Goal: Information Seeking & Learning: Learn about a topic

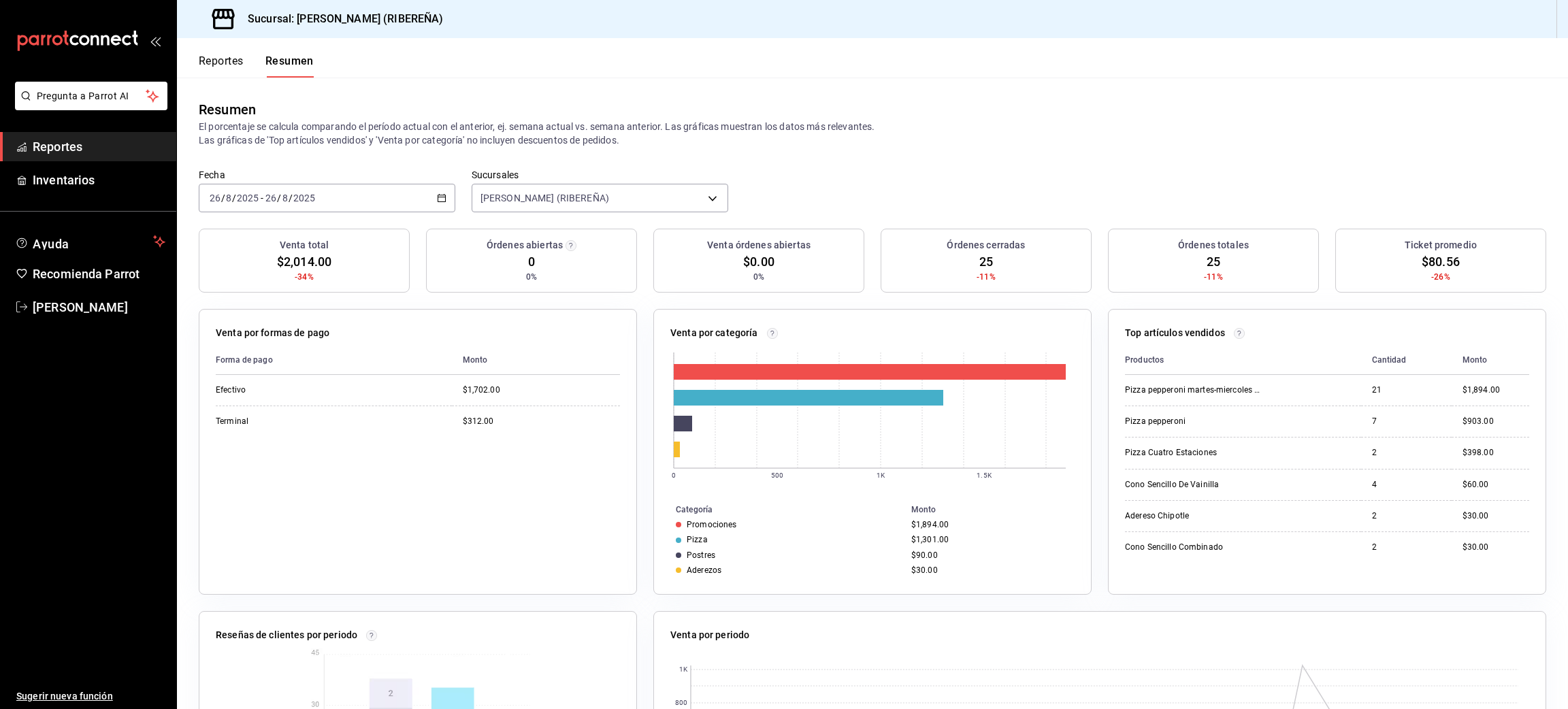
click at [220, 72] on button "Reportes" at bounding box center [221, 66] width 45 height 23
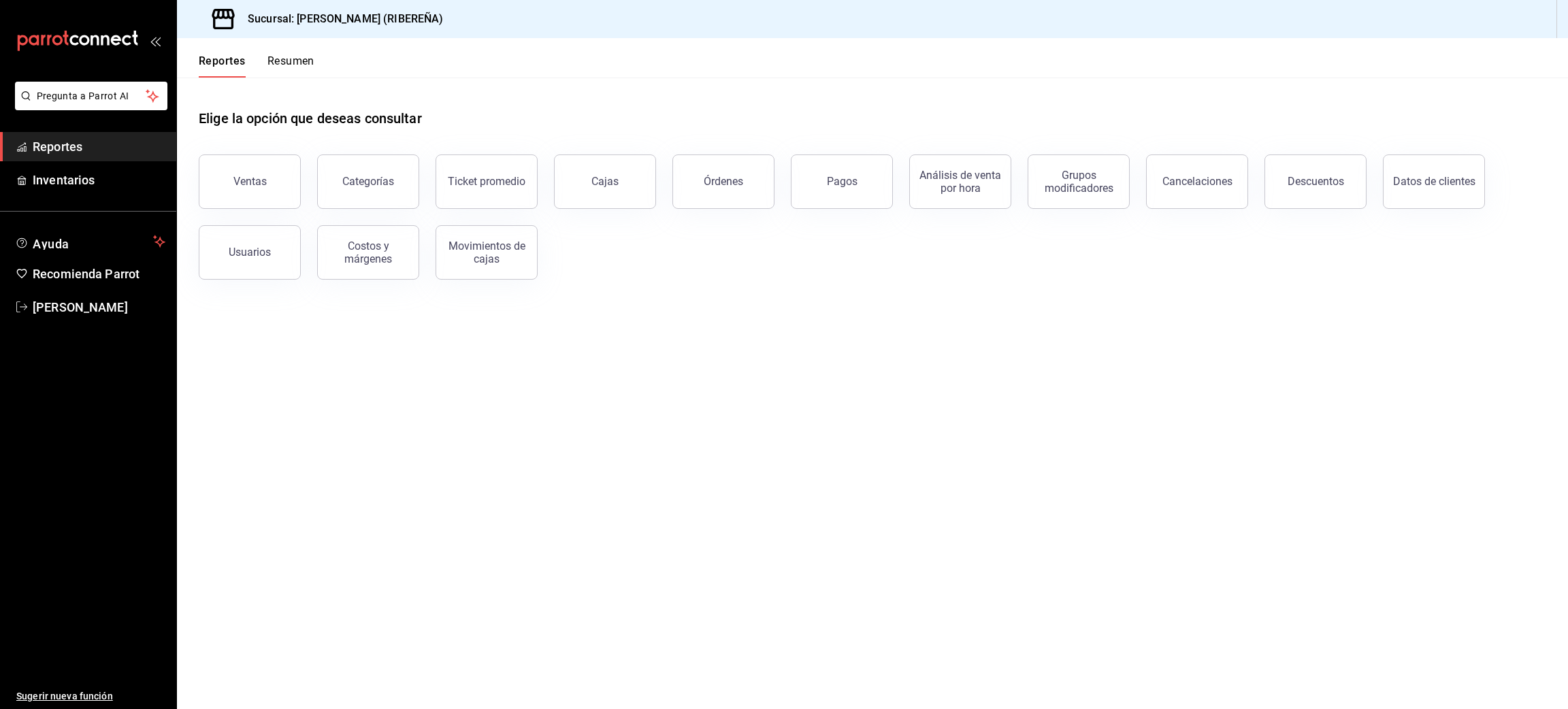
click at [272, 172] on button "Ventas" at bounding box center [250, 181] width 102 height 54
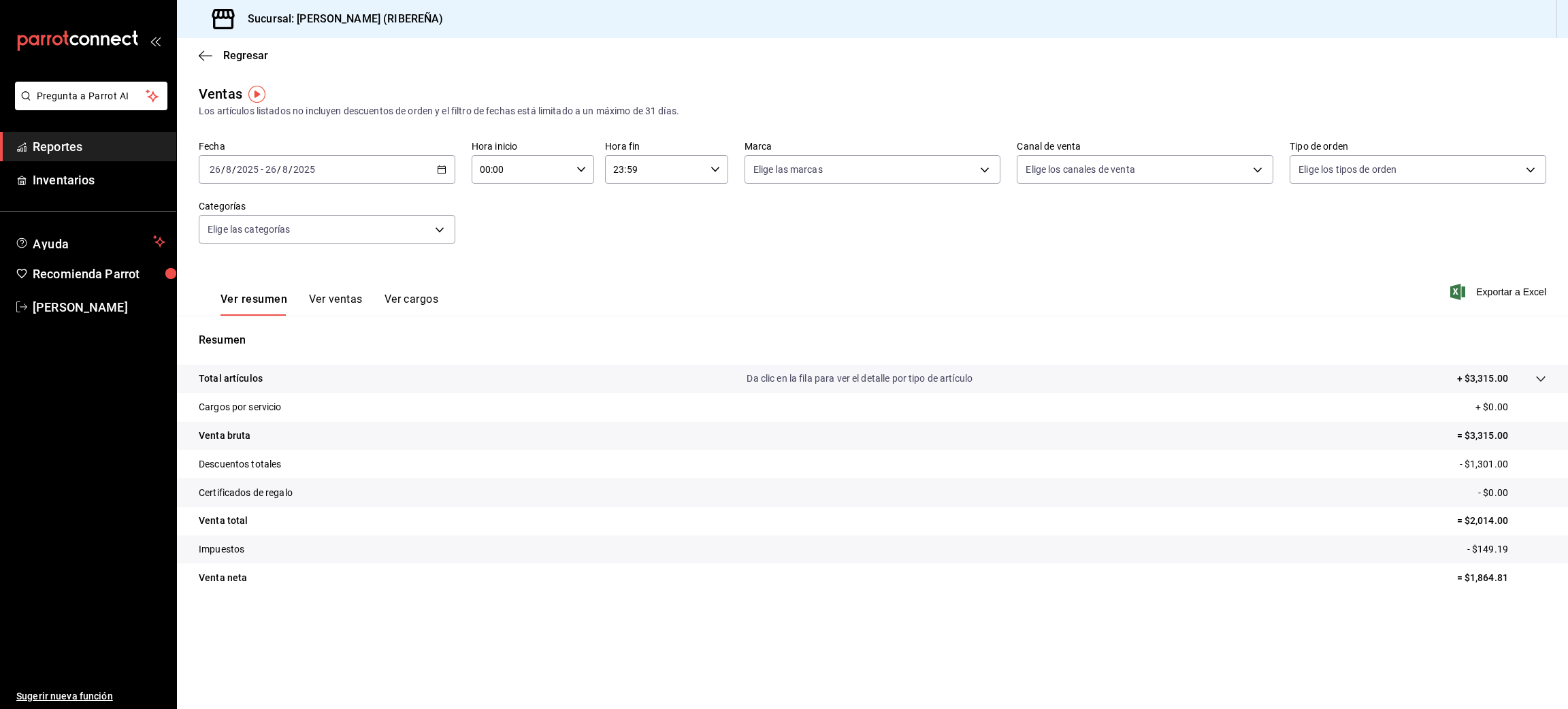
click at [352, 296] on button "Ver ventas" at bounding box center [336, 304] width 54 height 23
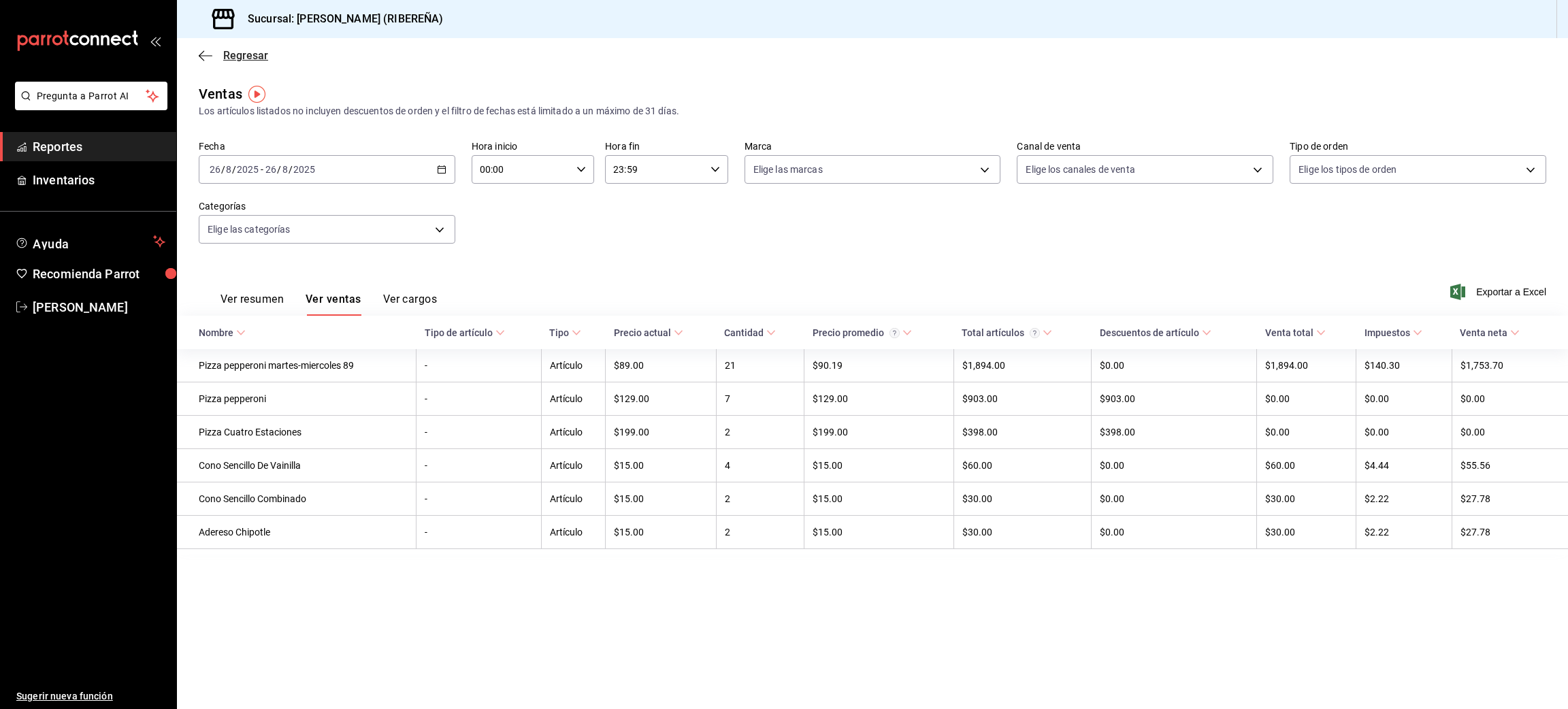
click at [202, 54] on icon "button" at bounding box center [206, 55] width 14 height 13
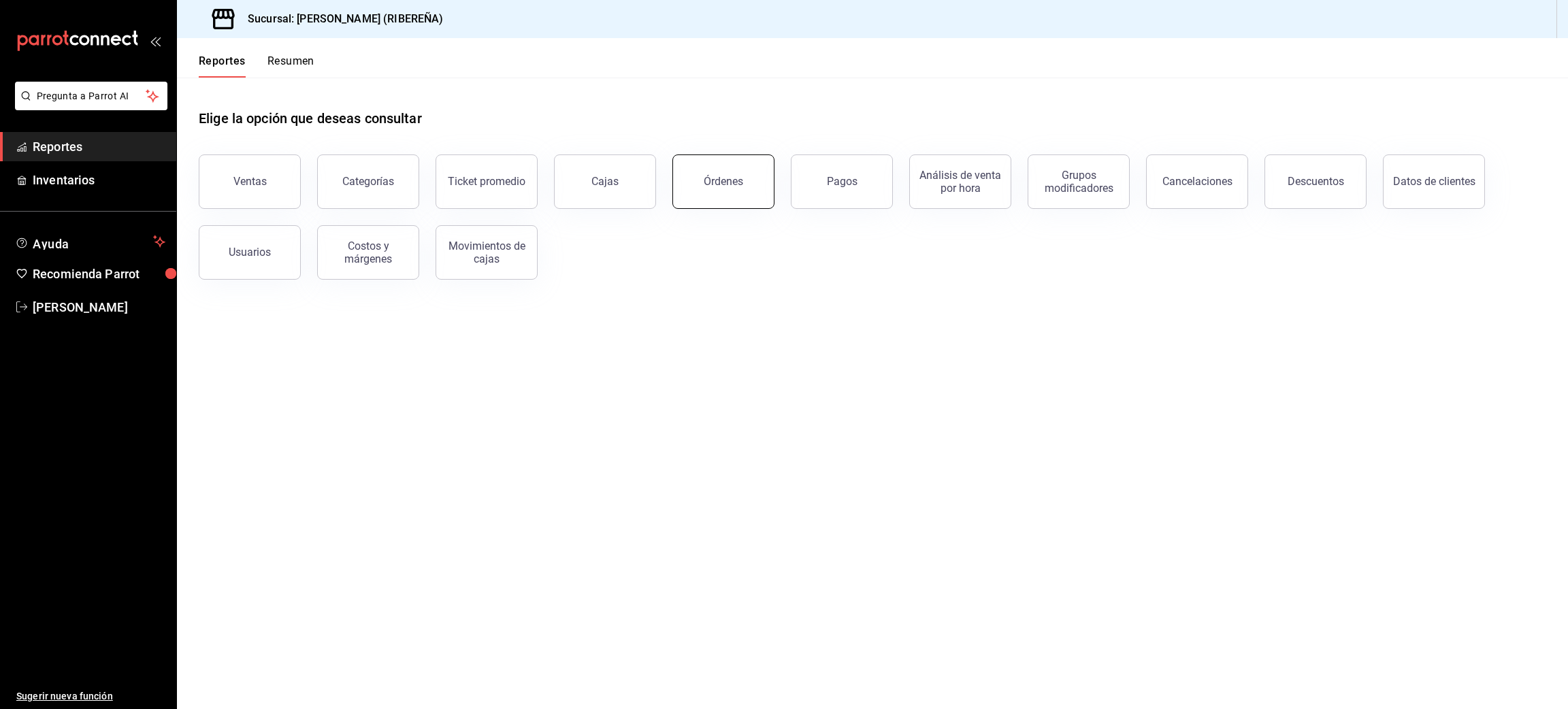
click at [774, 177] on div "Ventas Categorías Ticket promedio Cajas Órdenes Pagos Análisis de venta por hor…" at bounding box center [864, 208] width 1363 height 142
click at [740, 170] on button "Órdenes" at bounding box center [724, 181] width 102 height 54
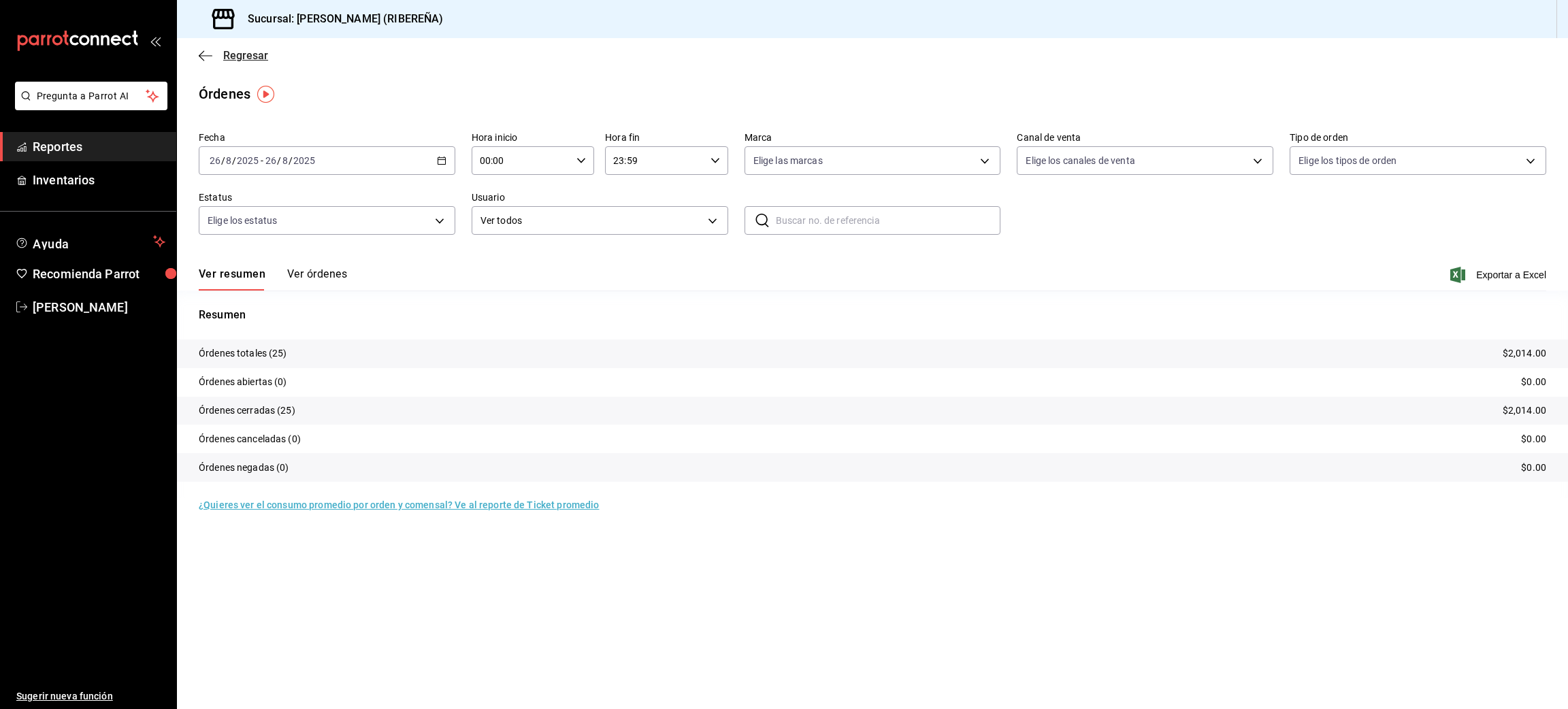
click at [201, 52] on icon "button" at bounding box center [206, 55] width 14 height 13
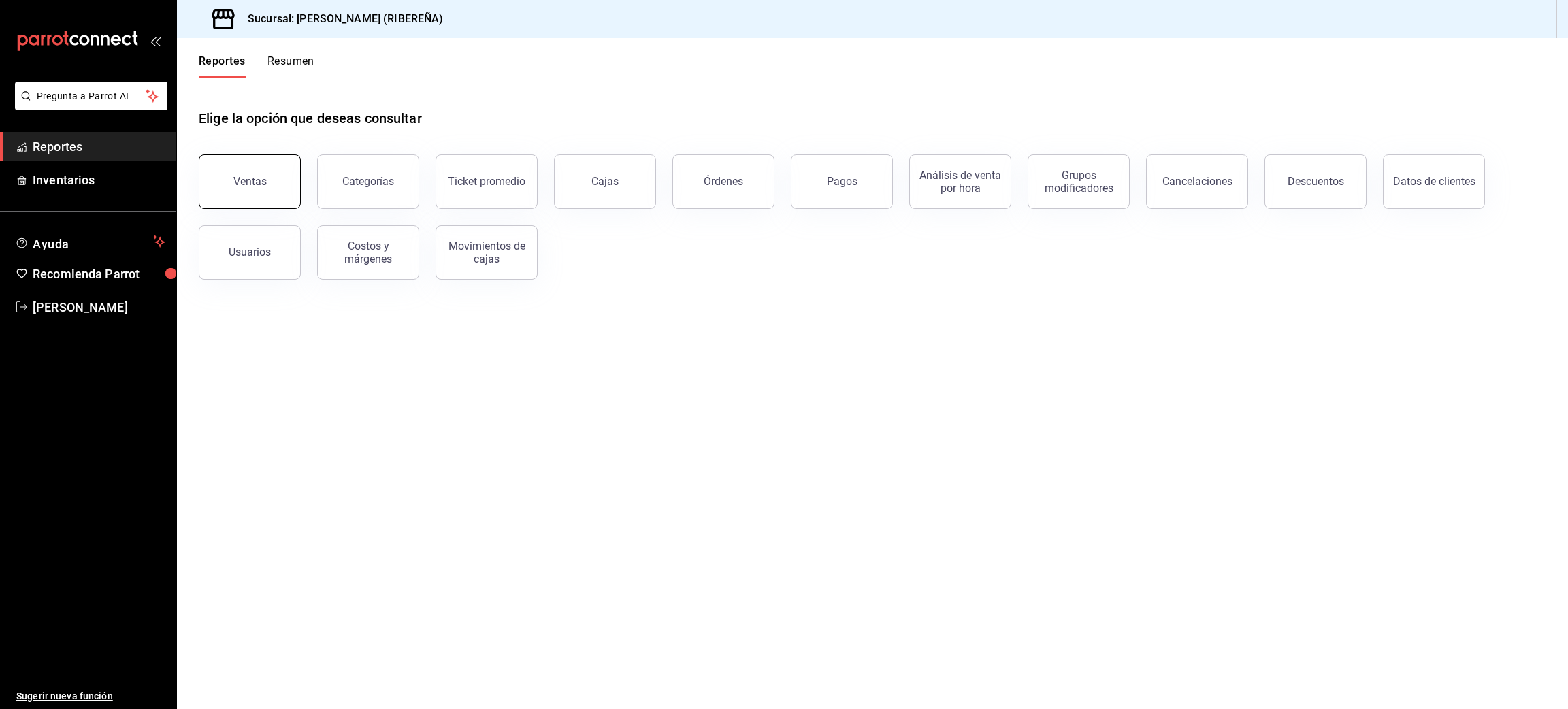
click at [230, 178] on button "Ventas" at bounding box center [250, 181] width 102 height 54
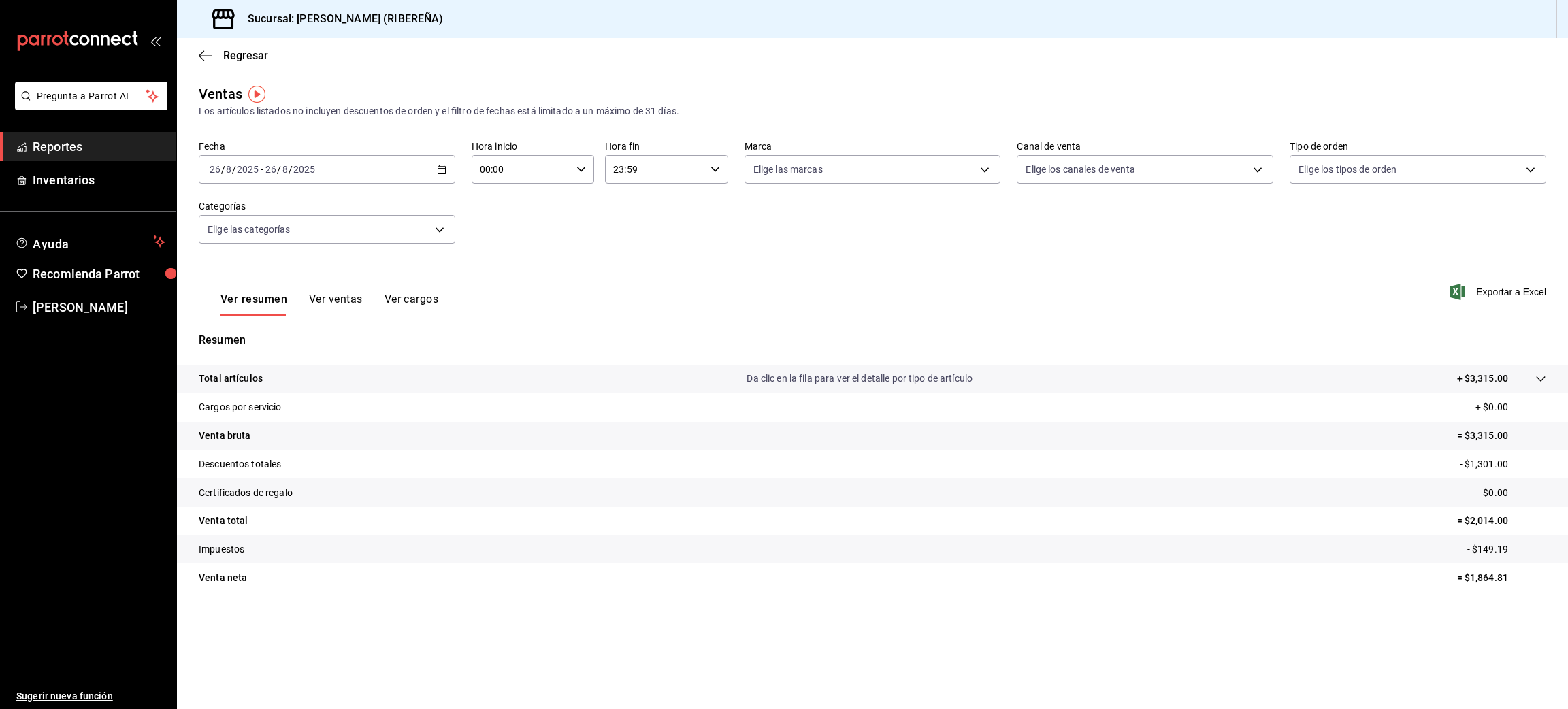
click at [325, 299] on button "Ver ventas" at bounding box center [336, 304] width 54 height 23
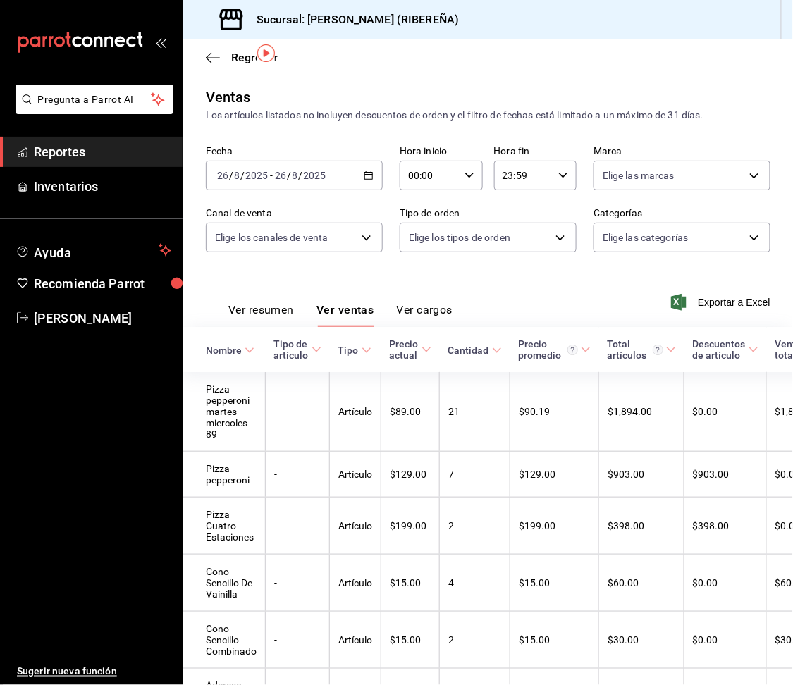
scroll to position [108, 0]
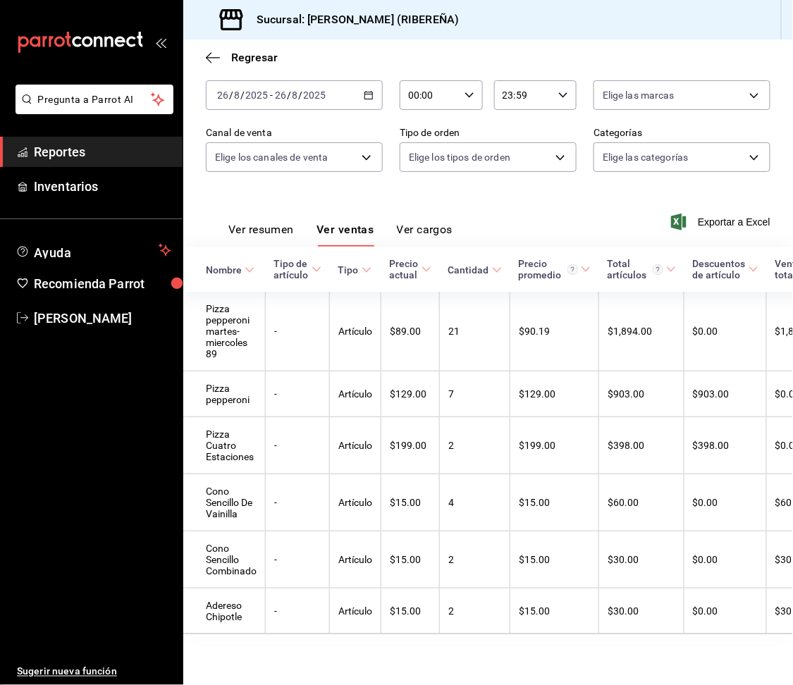
click at [247, 223] on button "Ver resumen" at bounding box center [261, 235] width 66 height 24
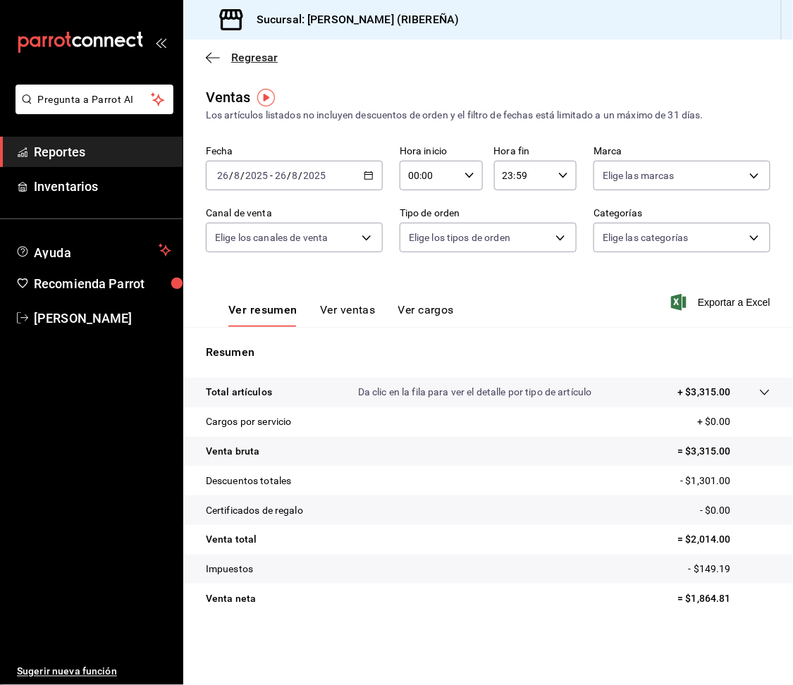
click at [210, 51] on icon "button" at bounding box center [213, 57] width 14 height 13
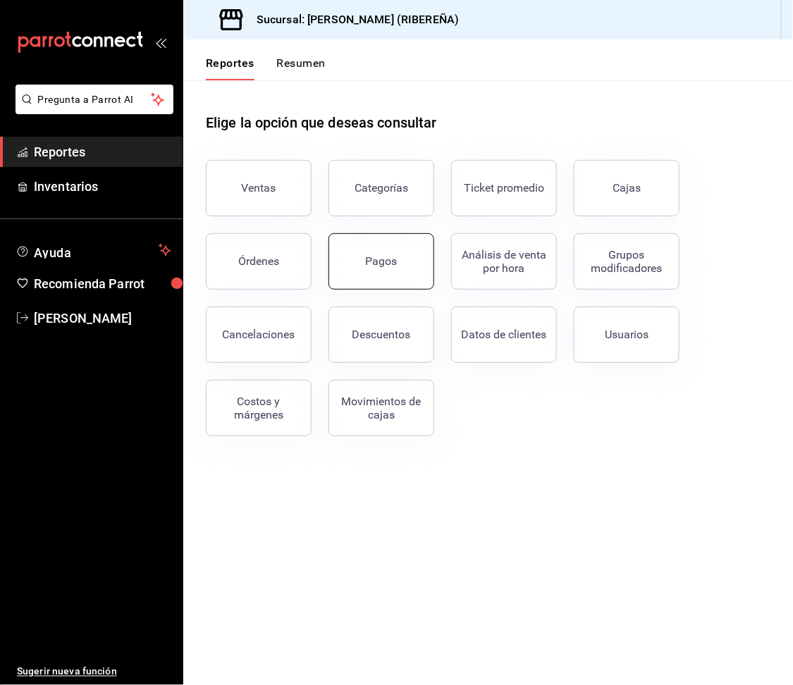
click at [379, 251] on button "Pagos" at bounding box center [382, 261] width 106 height 56
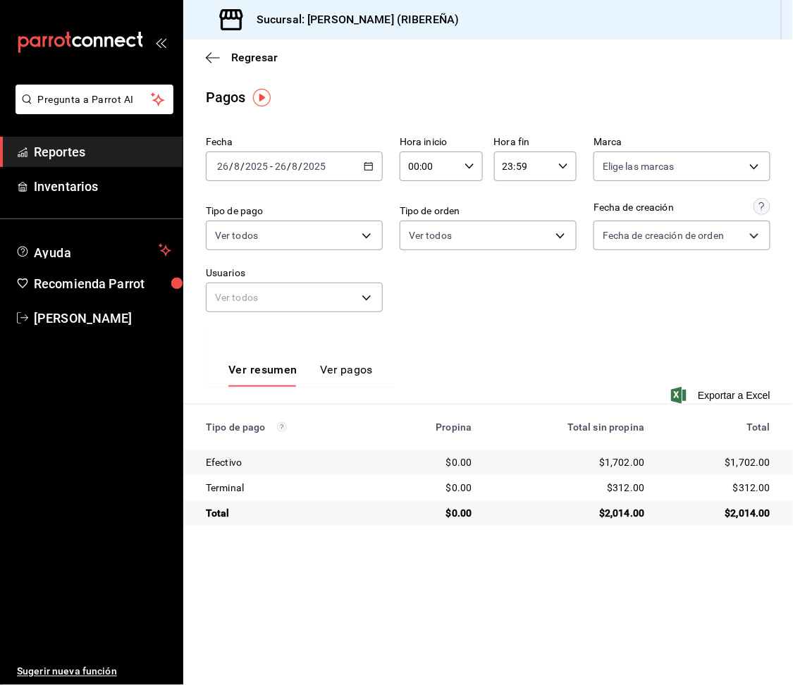
click at [638, 63] on div "Regresar" at bounding box center [488, 57] width 610 height 36
click at [207, 56] on icon "button" at bounding box center [209, 57] width 6 height 11
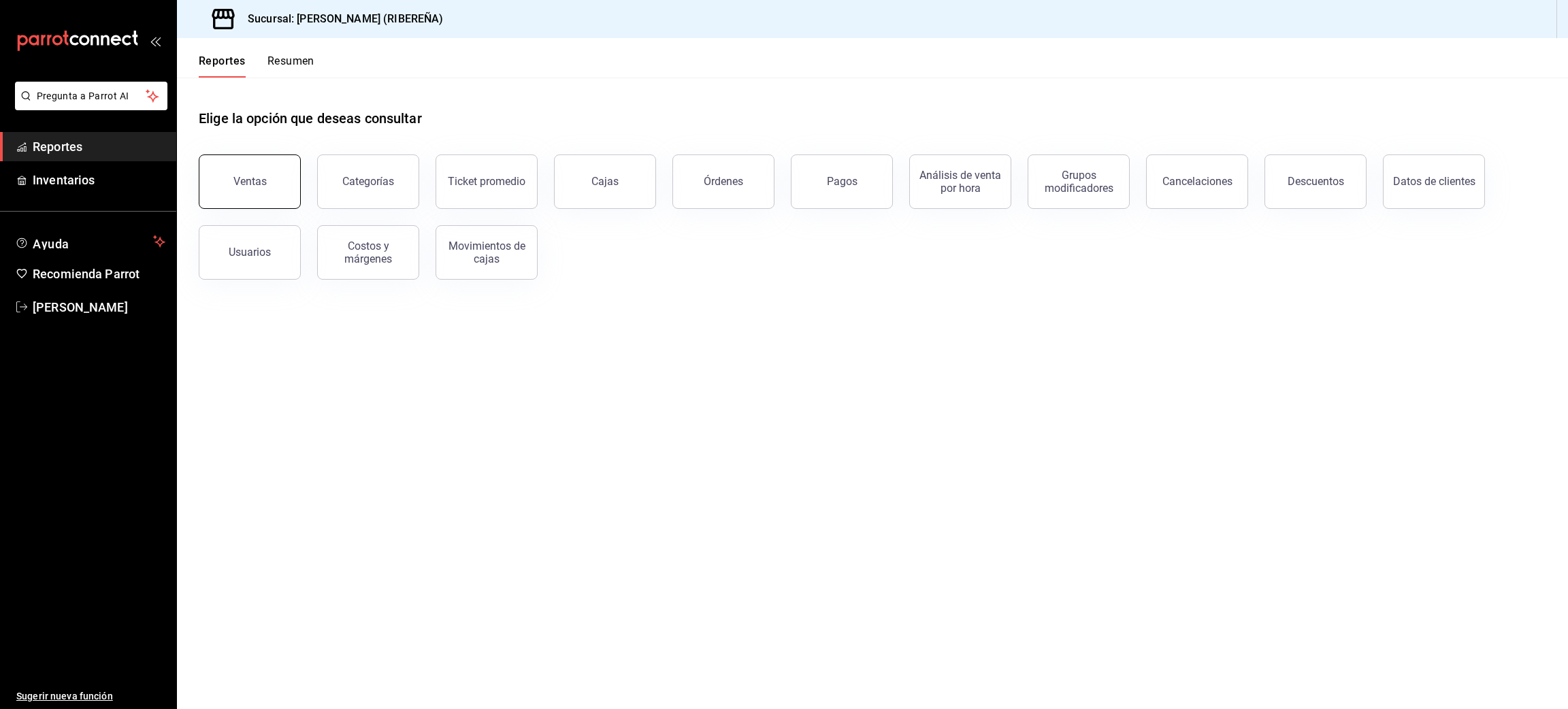
click at [243, 171] on button "Ventas" at bounding box center [250, 181] width 102 height 54
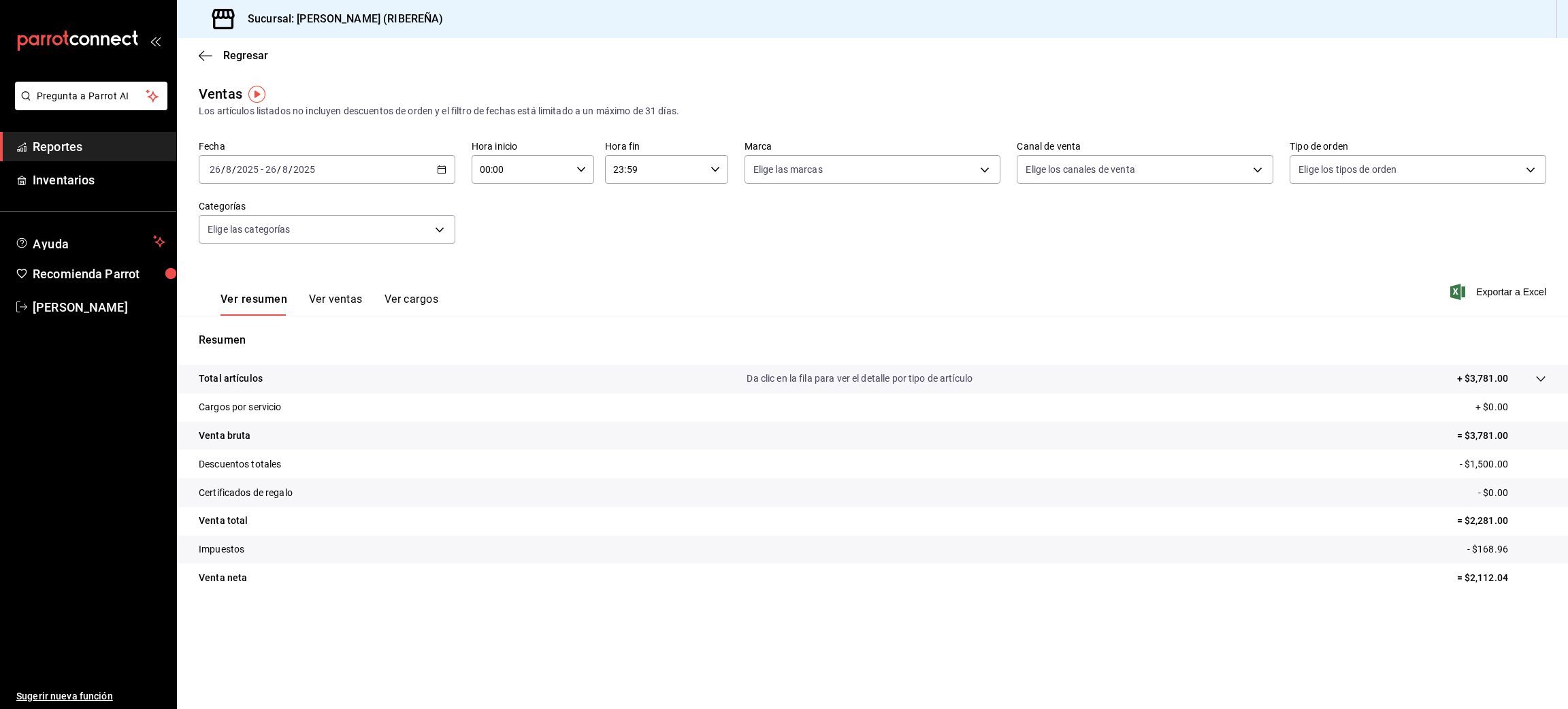
click at [345, 301] on button "Ver ventas" at bounding box center [336, 304] width 54 height 23
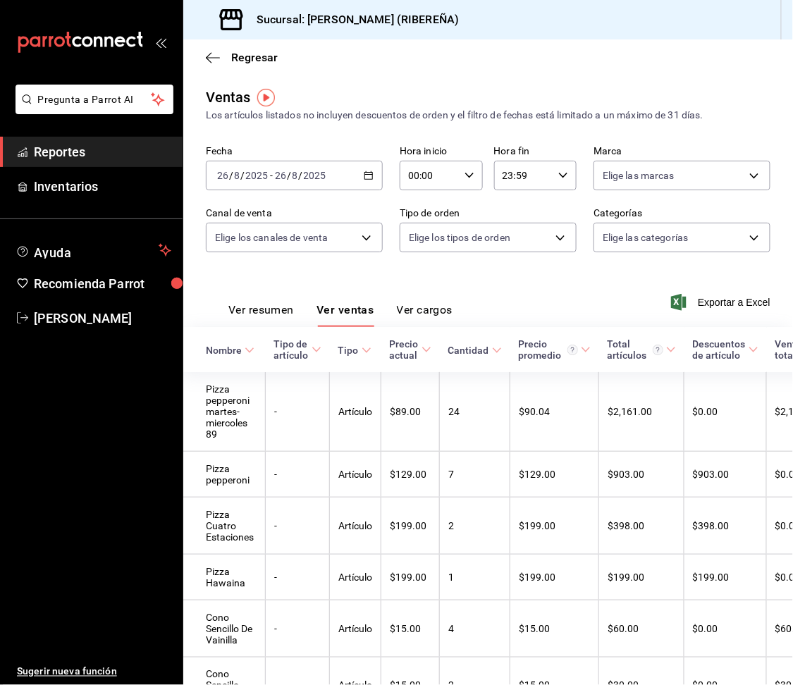
click at [274, 319] on button "Ver resumen" at bounding box center [261, 315] width 66 height 24
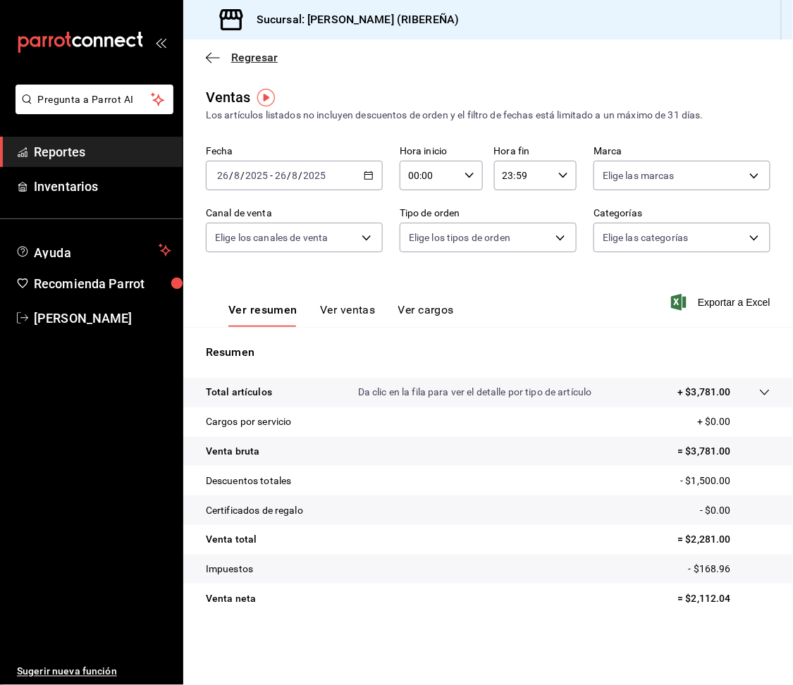
click at [212, 59] on icon "button" at bounding box center [213, 57] width 14 height 13
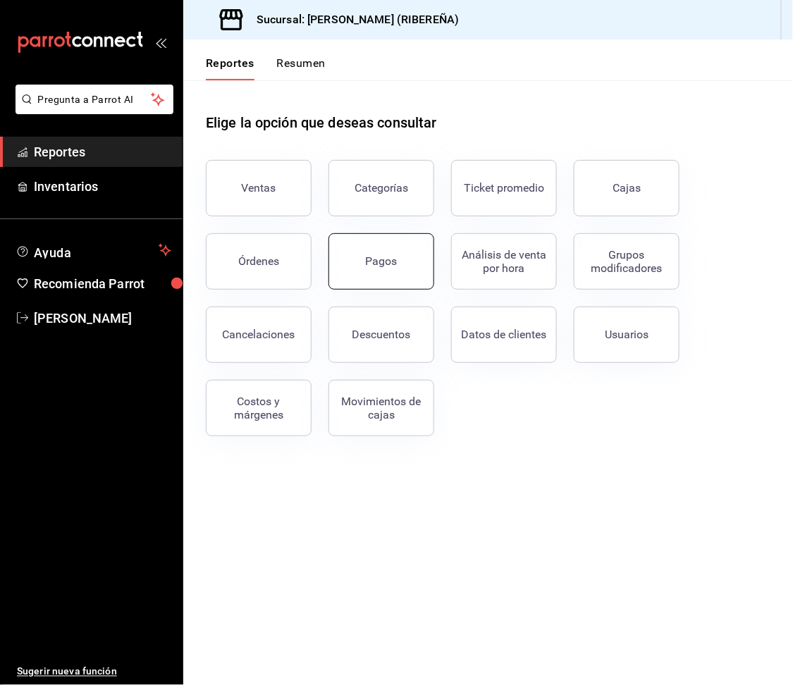
click at [397, 262] on button "Pagos" at bounding box center [382, 261] width 106 height 56
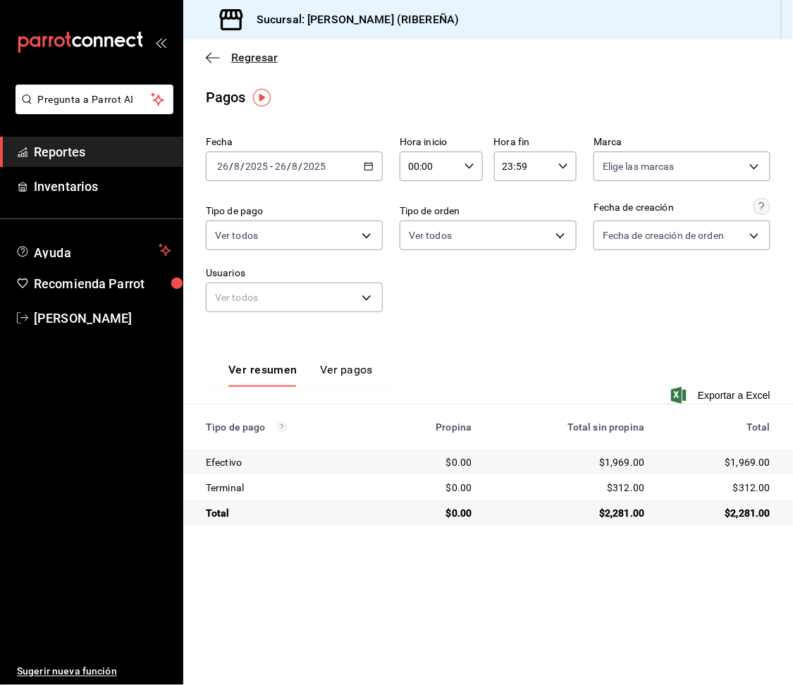
click at [218, 59] on icon "button" at bounding box center [213, 57] width 14 height 13
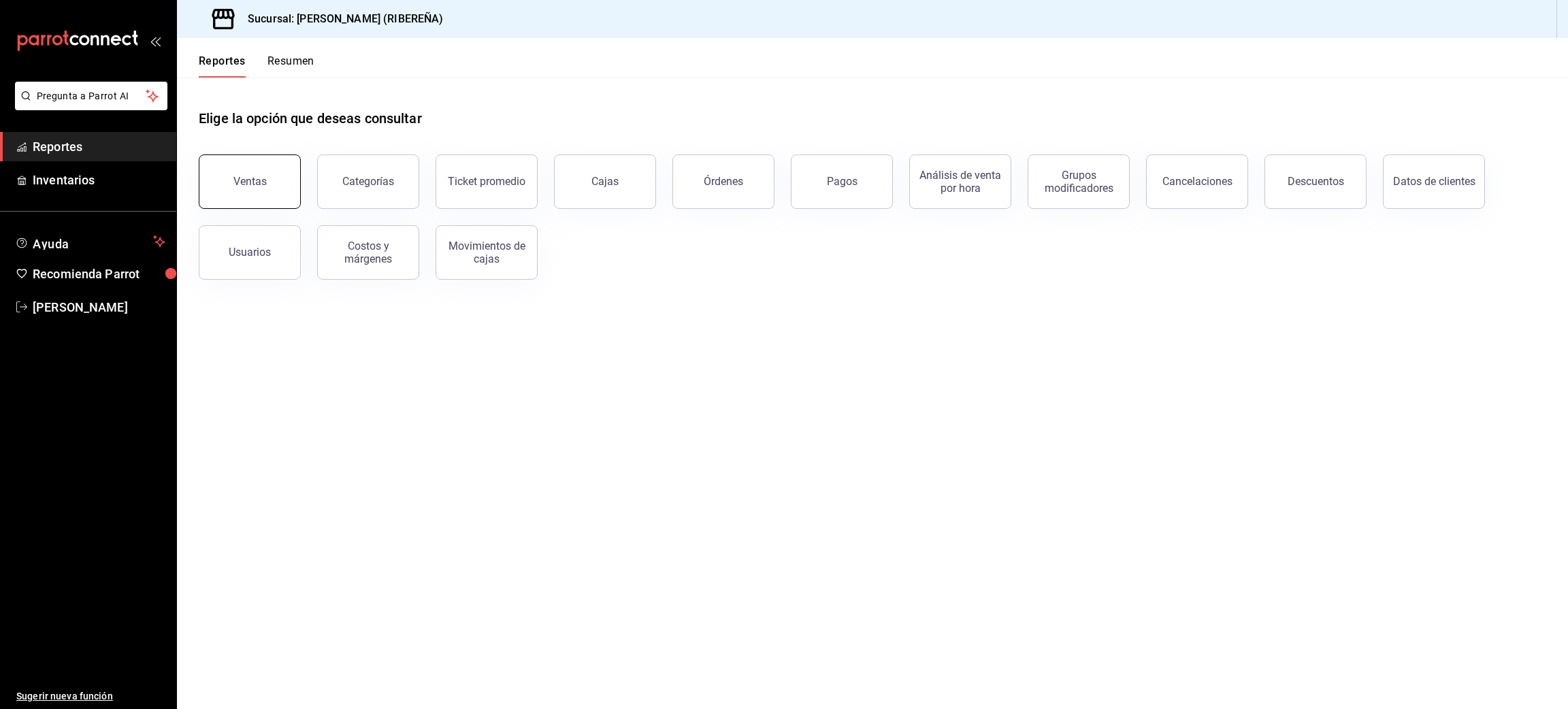
click at [201, 194] on div "Ventas" at bounding box center [241, 173] width 119 height 70
click at [239, 188] on button "Ventas" at bounding box center [250, 181] width 102 height 54
